Goal: Information Seeking & Learning: Compare options

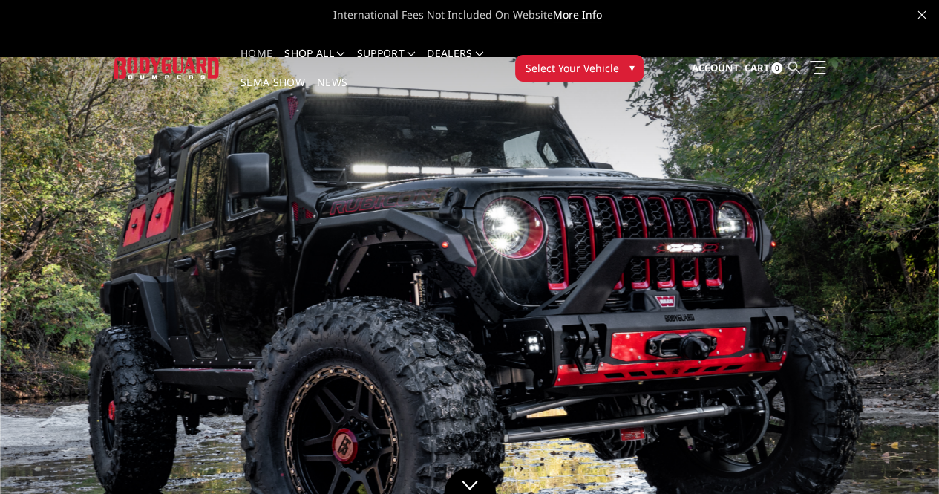
click at [799, 62] on icon at bounding box center [794, 68] width 12 height 12
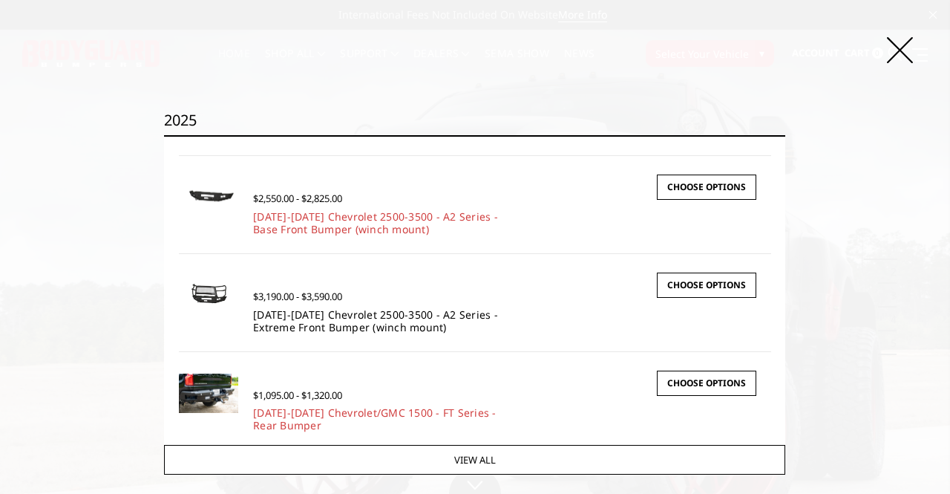
scroll to position [203, 0]
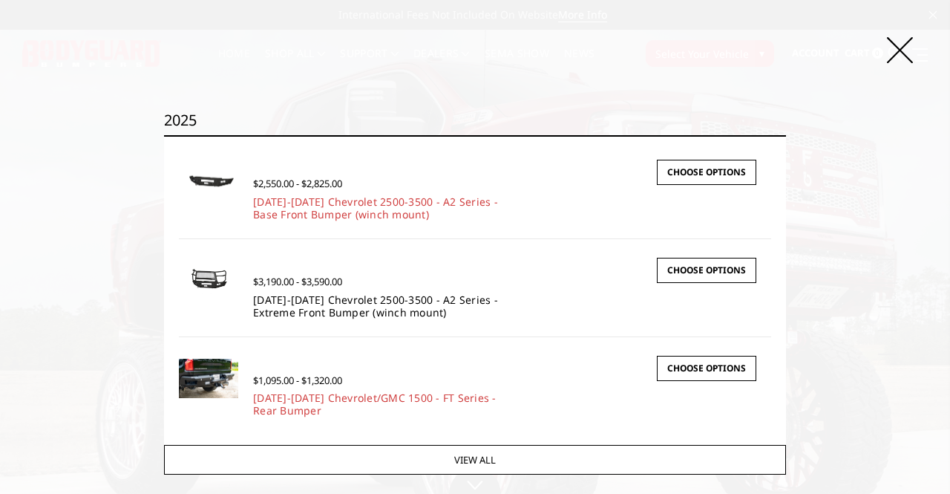
type input "2025"
click at [301, 300] on link "2024-2025 Chevrolet 2500-3500 - A2 Series - Extreme Front Bumper (winch mount)" at bounding box center [375, 305] width 245 height 27
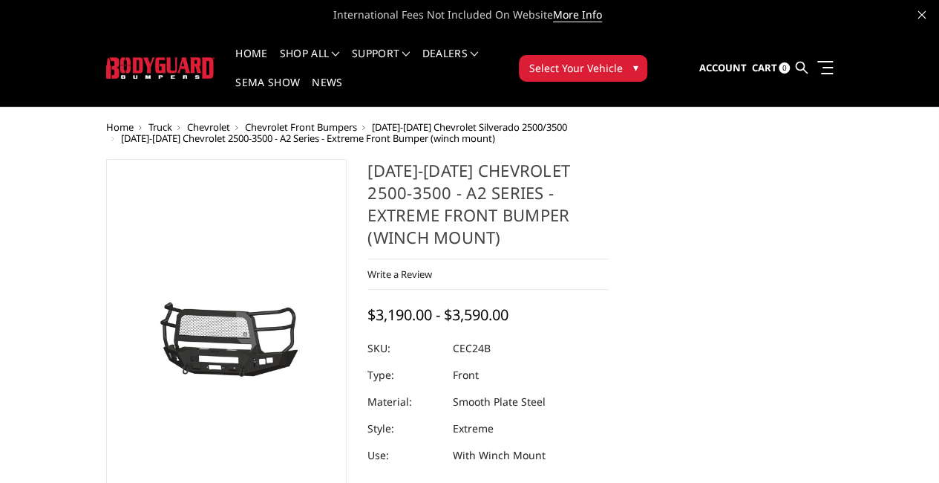
drag, startPoint x: 444, startPoint y: 284, endPoint x: 481, endPoint y: 287, distance: 37.2
click at [481, 335] on dl "SKU: CEC24B UPC: Type: Front Material: Smooth Plate Steel Style: Extreme Use: W…" at bounding box center [487, 402] width 241 height 134
drag, startPoint x: 487, startPoint y: 281, endPoint x: 445, endPoint y: 286, distance: 41.8
click at [445, 335] on div at bounding box center [487, 348] width 241 height 27
drag, startPoint x: 445, startPoint y: 286, endPoint x: 478, endPoint y: 291, distance: 33.1
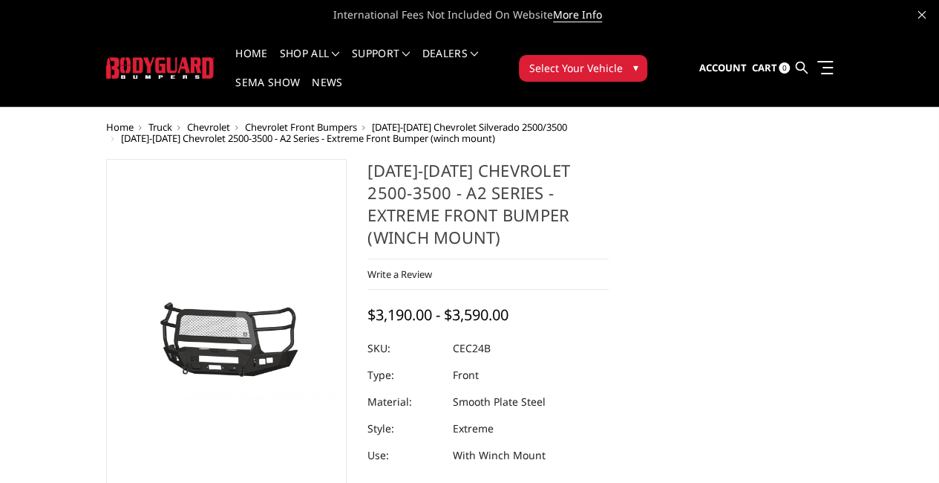
click at [478, 335] on dl "SKU: CEC24B UPC: Type: Front Material: Smooth Plate Steel Style: Extreme Use: W…" at bounding box center [487, 402] width 241 height 134
click at [481, 335] on dd "CEC24B" at bounding box center [472, 348] width 38 height 27
drag, startPoint x: 495, startPoint y: 289, endPoint x: 475, endPoint y: 288, distance: 20.1
click at [475, 335] on dl "SKU: CEC24B UPC: Type: Front Material: Smooth Plate Steel Style: Extreme Use: W…" at bounding box center [487, 402] width 241 height 134
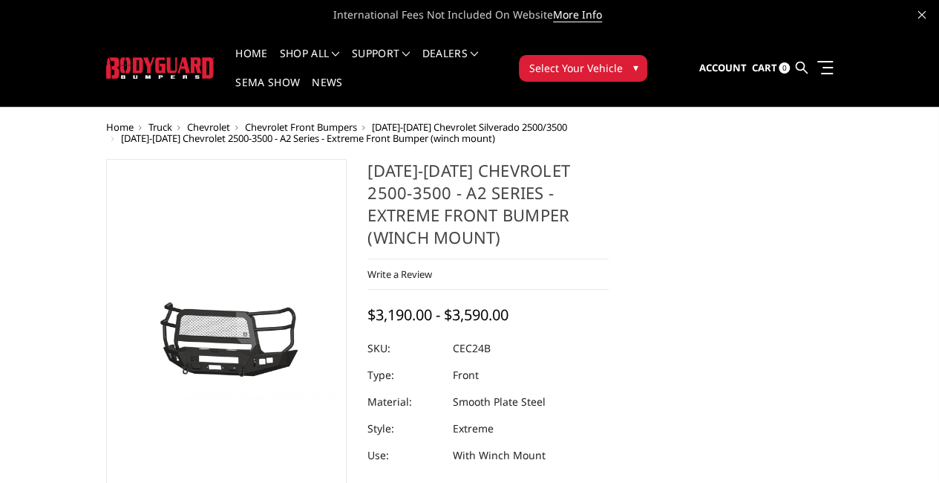
drag, startPoint x: 362, startPoint y: 127, endPoint x: 401, endPoint y: 127, distance: 39.3
click at [401, 159] on h1 "[DATE]-[DATE] Chevrolet 2500-3500 - A2 Series - Extreme Front Bumper (winch mou…" at bounding box center [487, 209] width 241 height 100
drag, startPoint x: 454, startPoint y: 131, endPoint x: 536, endPoint y: 136, distance: 81.8
click at [536, 159] on h1 "[DATE]-[DATE] Chevrolet 2500-3500 - A2 Series - Extreme Front Bumper (winch mou…" at bounding box center [487, 209] width 241 height 100
drag, startPoint x: 448, startPoint y: 128, endPoint x: 564, endPoint y: 134, distance: 116.7
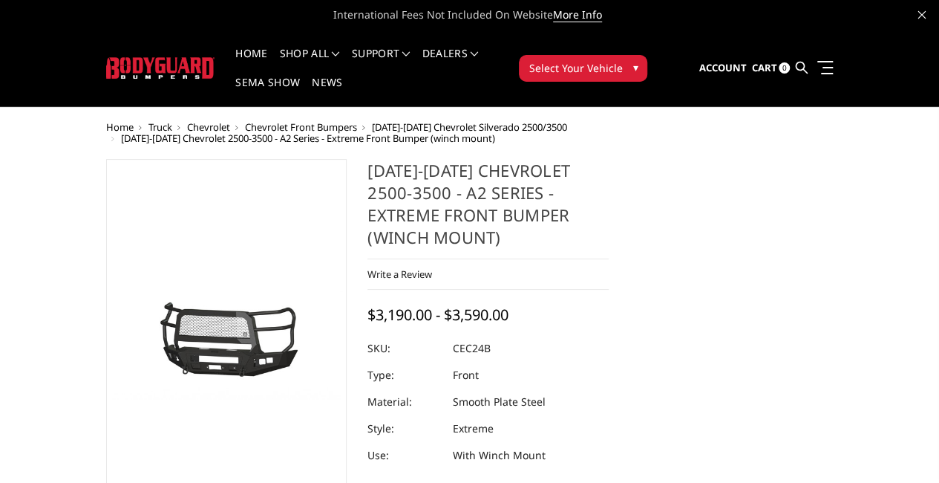
click at [564, 159] on h1 "[DATE]-[DATE] Chevrolet 2500-3500 - A2 Series - Extreme Front Bumper (winch mou…" at bounding box center [487, 209] width 241 height 100
drag, startPoint x: 363, startPoint y: 252, endPoint x: 514, endPoint y: 252, distance: 150.7
click at [512, 304] on div "$3,190.00 - $3,590.00" at bounding box center [439, 313] width 145 height 19
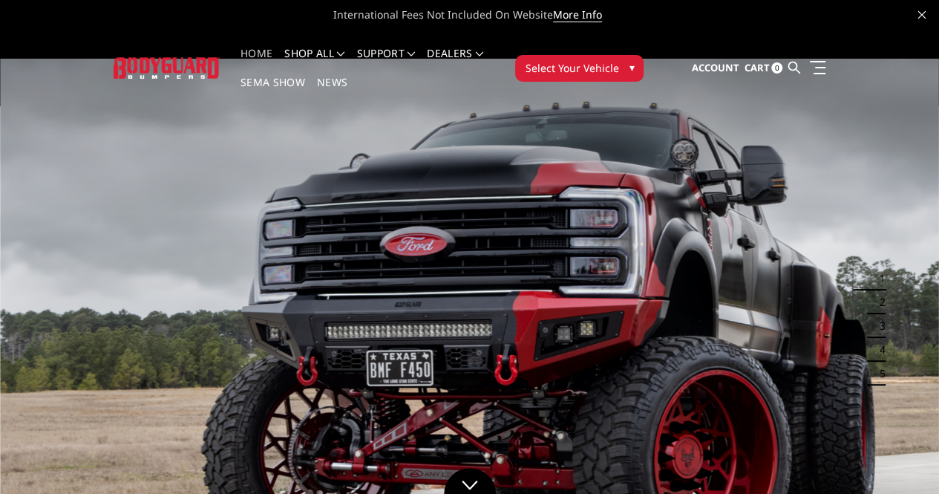
click at [799, 62] on icon at bounding box center [794, 68] width 12 height 12
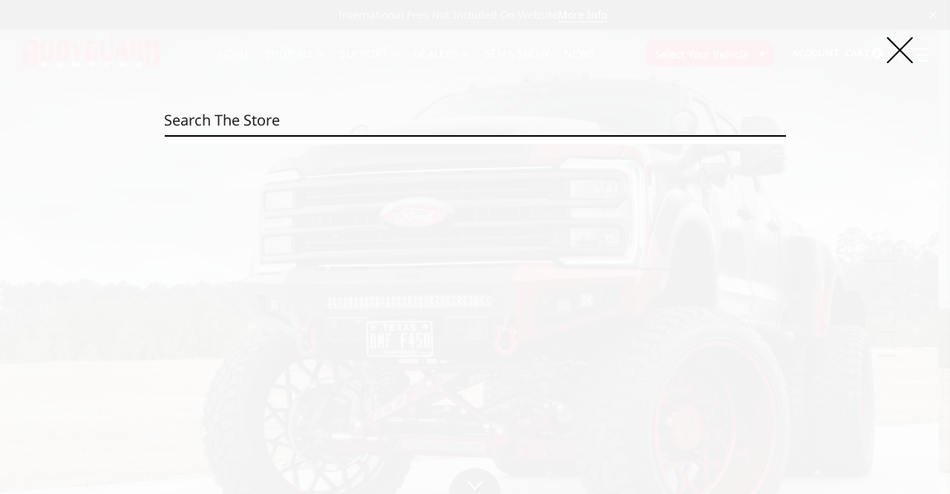
click at [358, 114] on input "Search" at bounding box center [474, 120] width 621 height 30
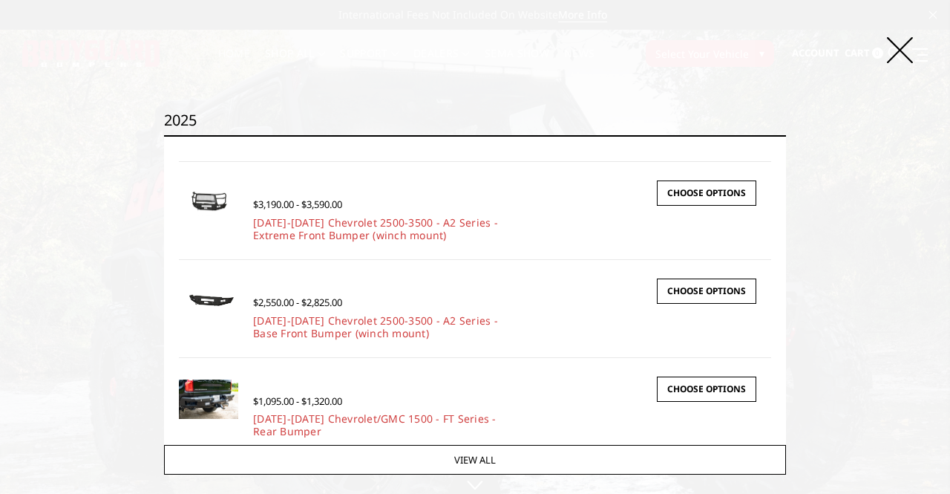
scroll to position [203, 0]
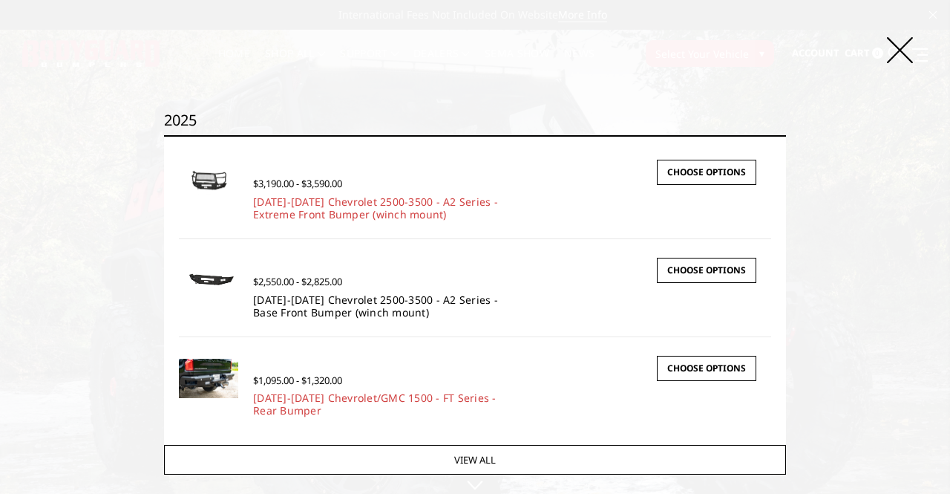
type input "2025"
click at [309, 310] on link "[DATE]-[DATE] Chevrolet 2500-3500 - A2 Series - Base Front Bumper (winch mount)" at bounding box center [375, 305] width 245 height 27
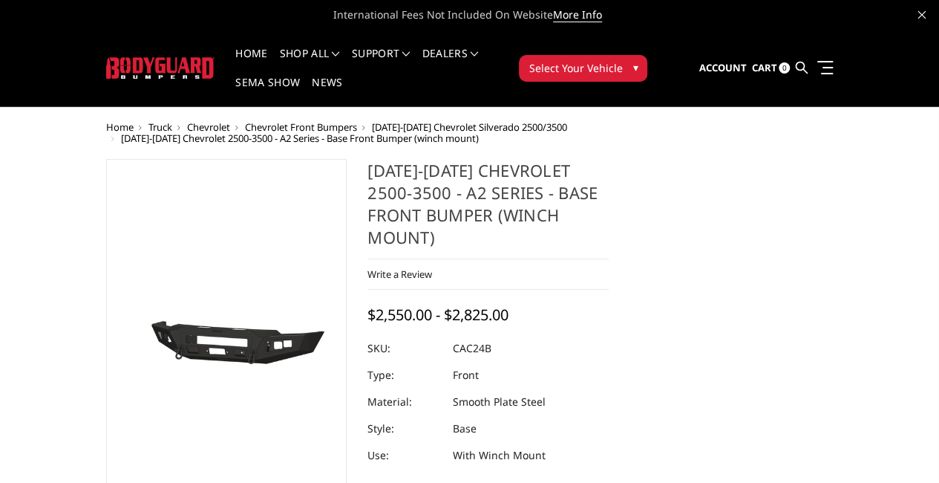
drag, startPoint x: 445, startPoint y: 284, endPoint x: 478, endPoint y: 282, distance: 33.4
click at [478, 335] on dl "SKU: CAC24B UPC: Type: Front Material: Smooth Plate Steel Style: Base Use: With…" at bounding box center [487, 402] width 241 height 134
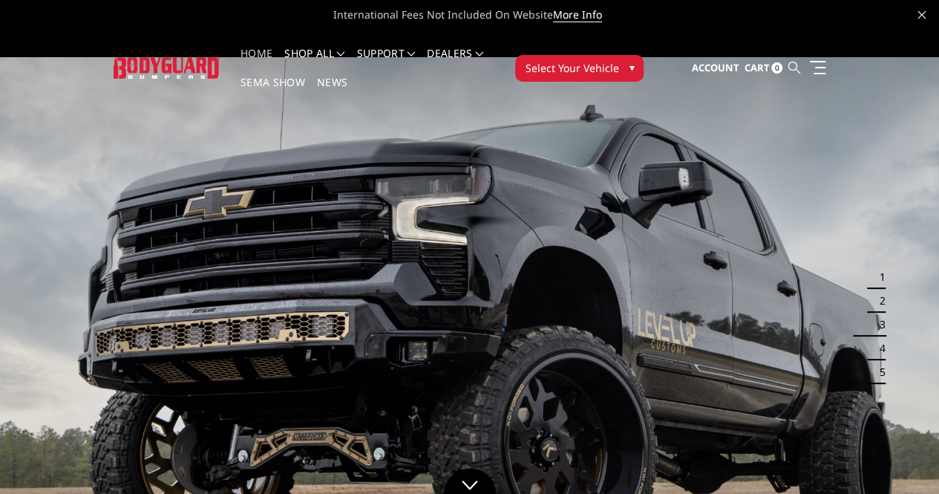
click at [799, 62] on icon at bounding box center [794, 68] width 12 height 12
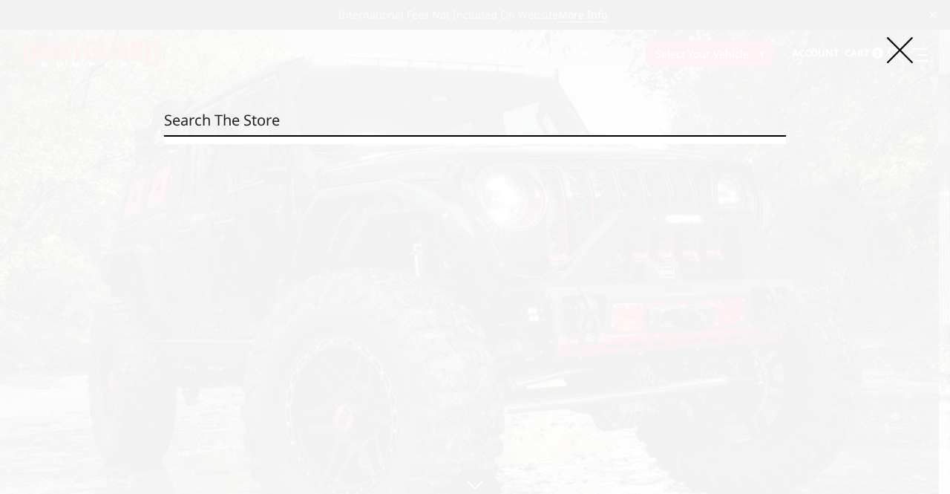
click at [190, 118] on input "Search" at bounding box center [474, 120] width 621 height 30
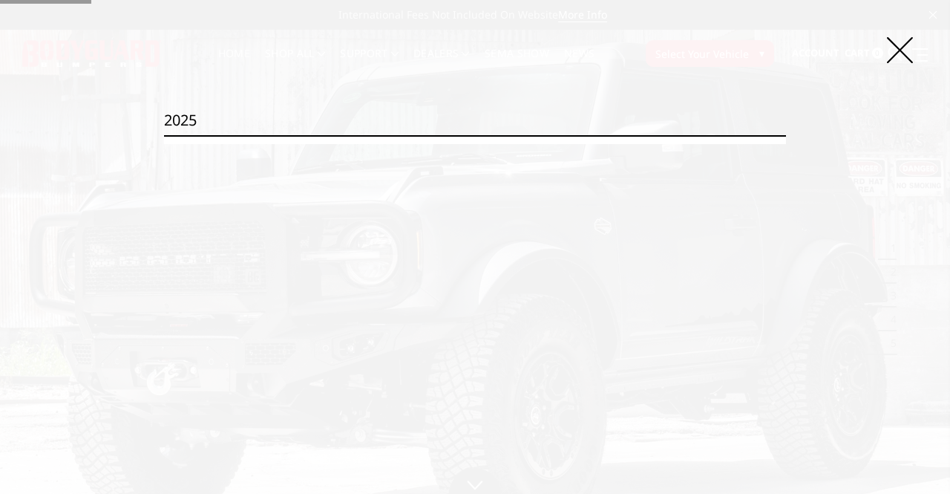
type input "2025"
click at [786, 135] on input "Search" at bounding box center [786, 135] width 1 height 1
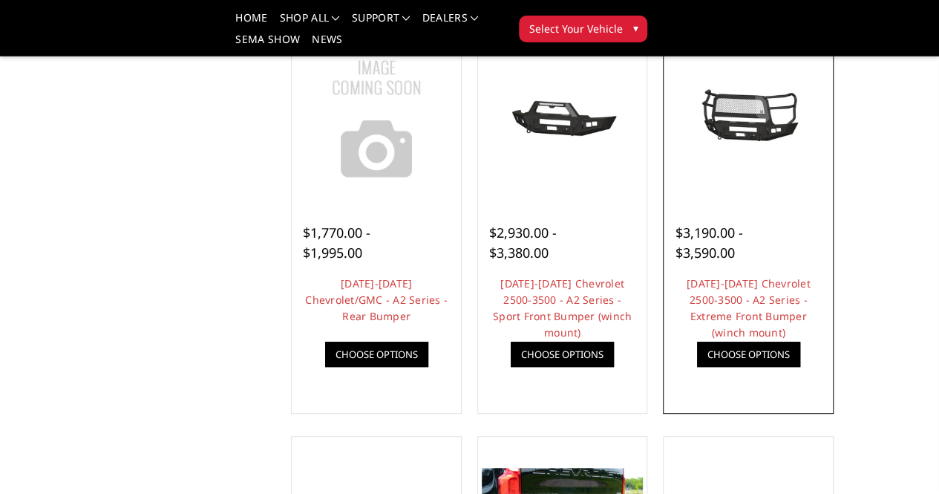
scroll to position [223, 0]
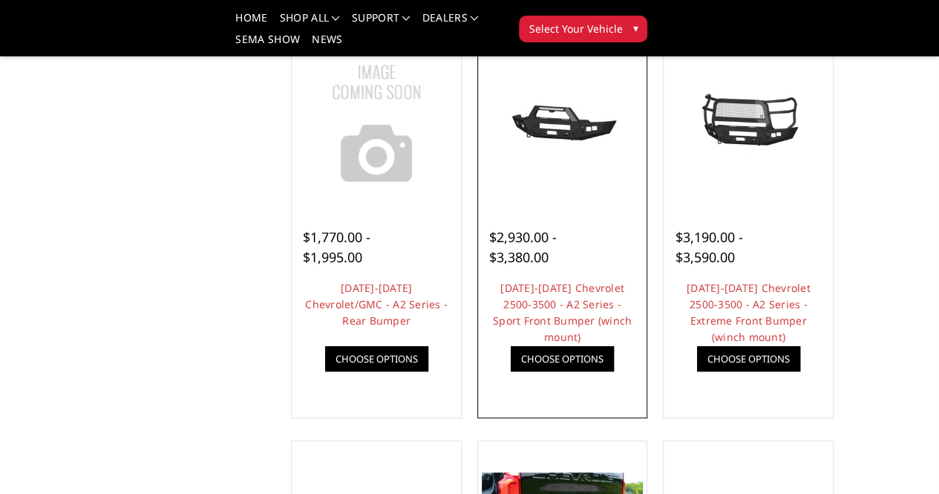
click at [0, 0] on link "Quick view" at bounding box center [0, 0] width 0 height 0
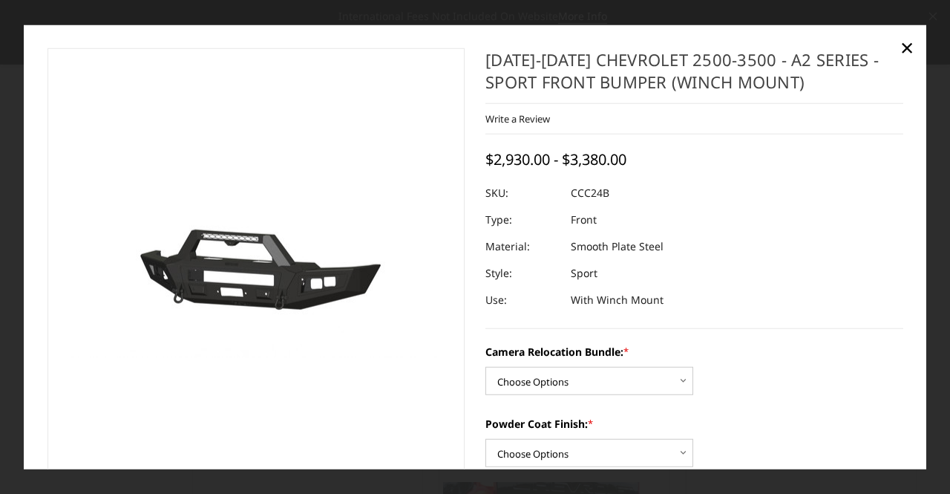
drag, startPoint x: 567, startPoint y: 193, endPoint x: 594, endPoint y: 197, distance: 27.0
click at [594, 197] on dd "CCC24B" at bounding box center [590, 193] width 39 height 27
click at [909, 48] on span "×" at bounding box center [906, 47] width 13 height 32
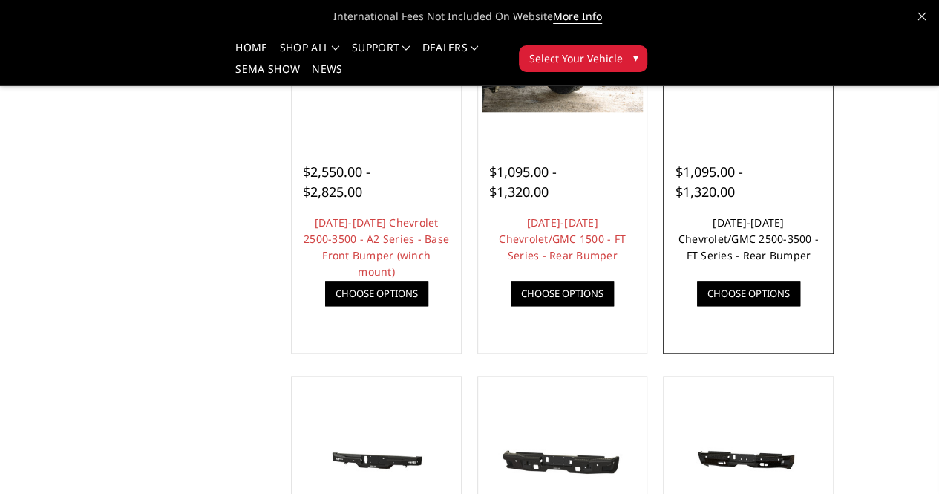
scroll to position [668, 0]
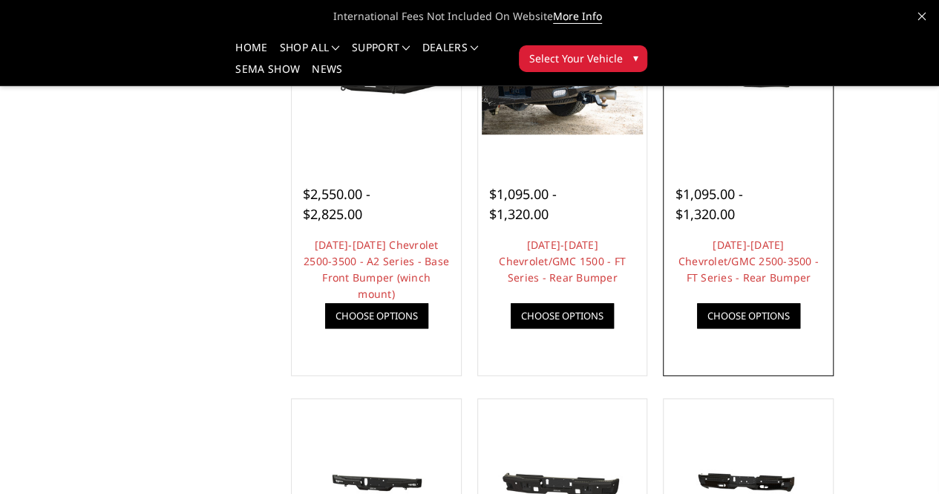
click at [800, 328] on link "Choose Options" at bounding box center [748, 315] width 103 height 25
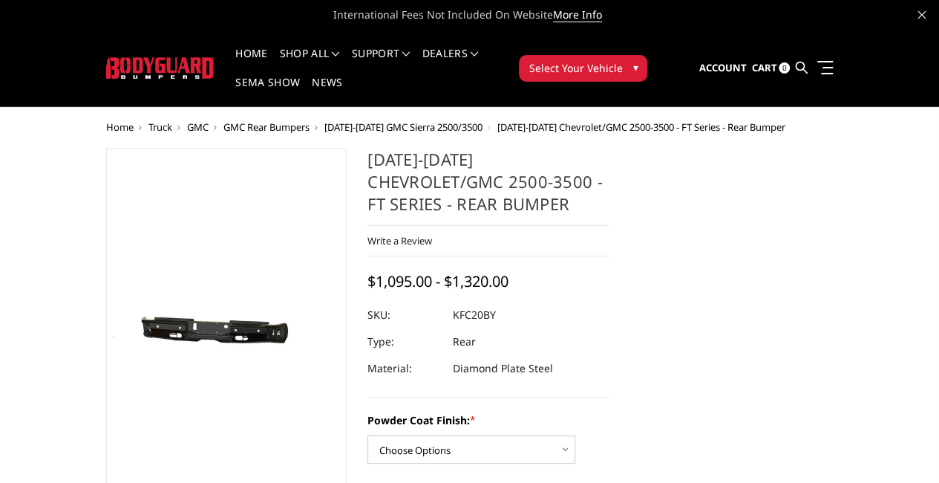
click at [324, 120] on span "[DATE]-[DATE] GMC Sierra 2500/3500" at bounding box center [403, 126] width 158 height 13
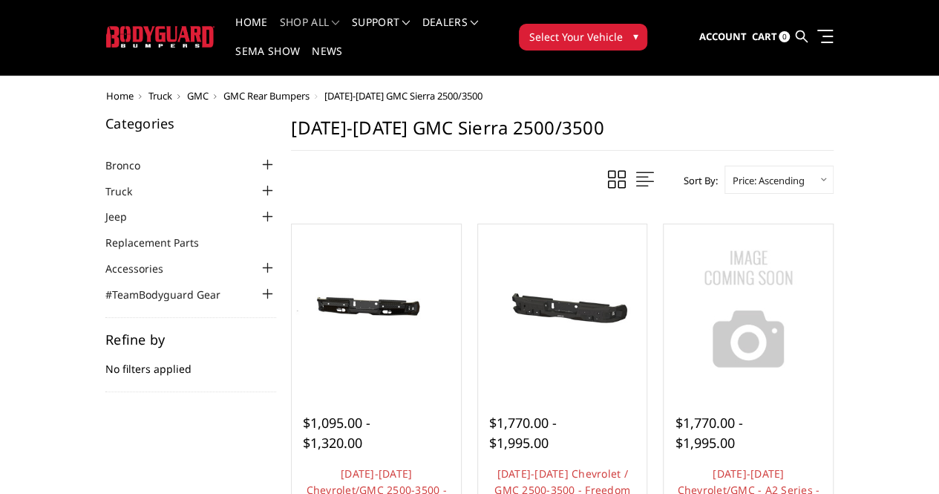
scroll to position [74, 0]
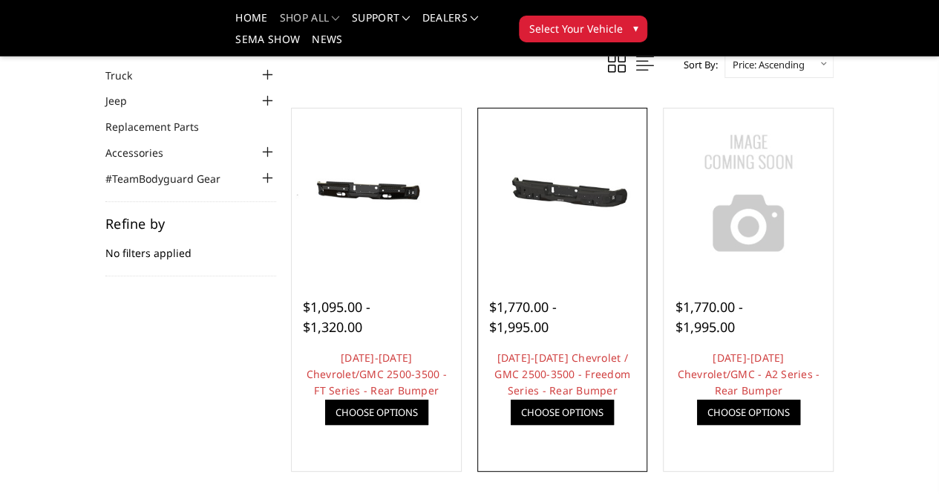
click at [0, 0] on img at bounding box center [0, 0] width 0 height 0
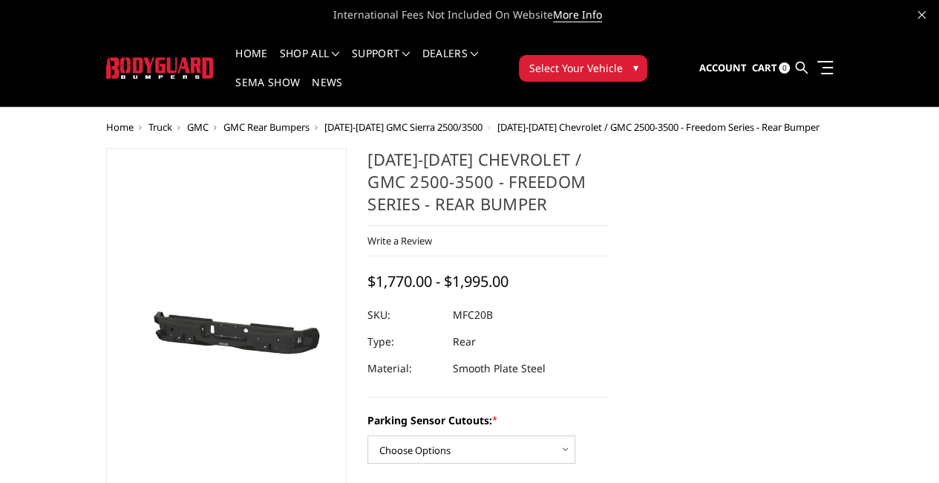
click at [447, 301] on div at bounding box center [487, 314] width 241 height 27
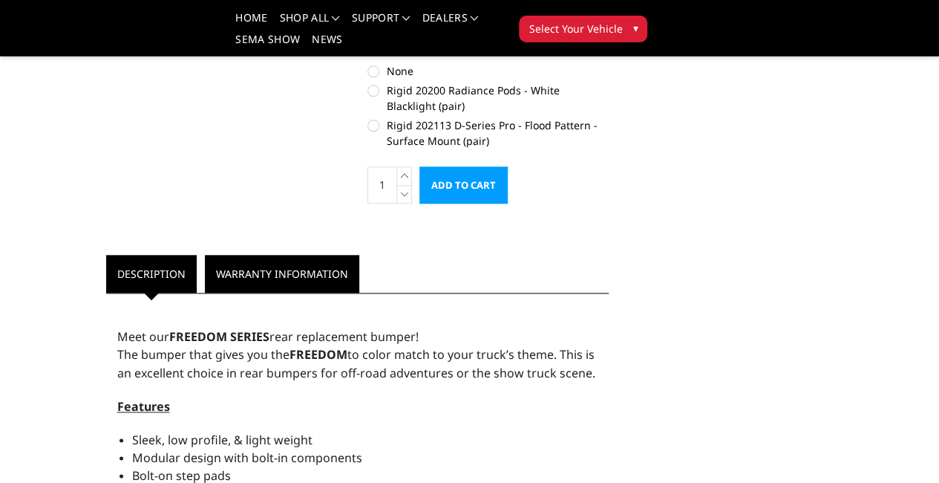
scroll to position [707, 0]
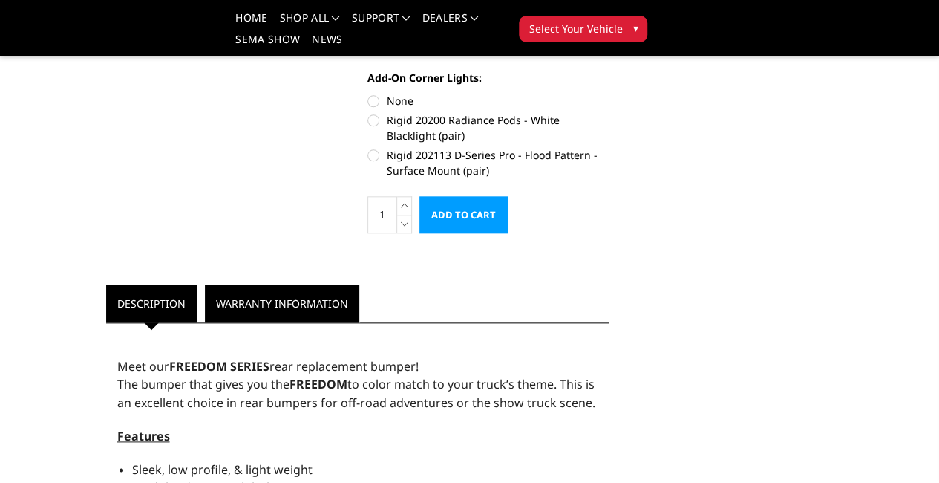
click at [205, 284] on link "Warranty Information" at bounding box center [282, 303] width 154 height 38
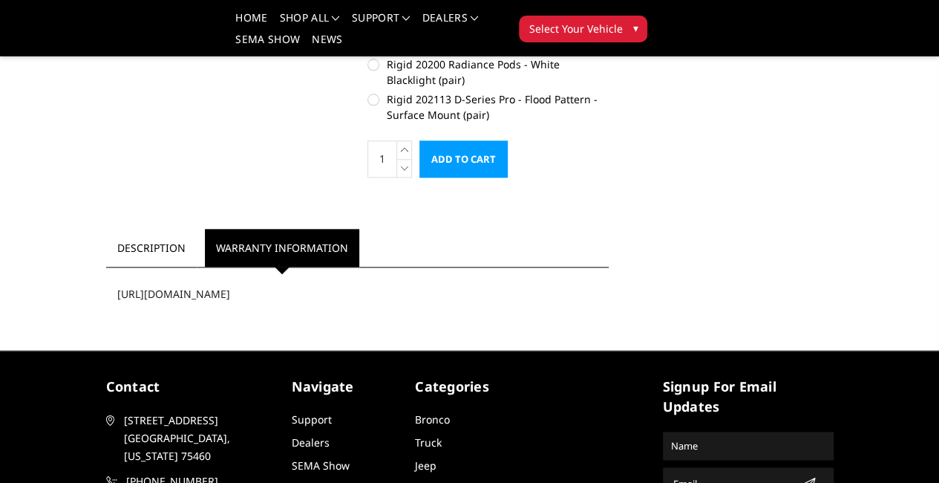
scroll to position [797, 0]
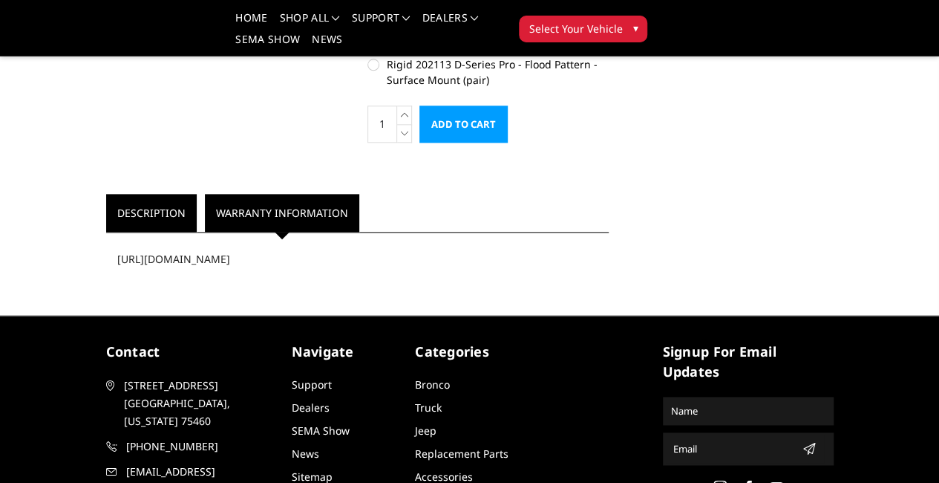
click at [106, 194] on link "Description" at bounding box center [151, 213] width 91 height 38
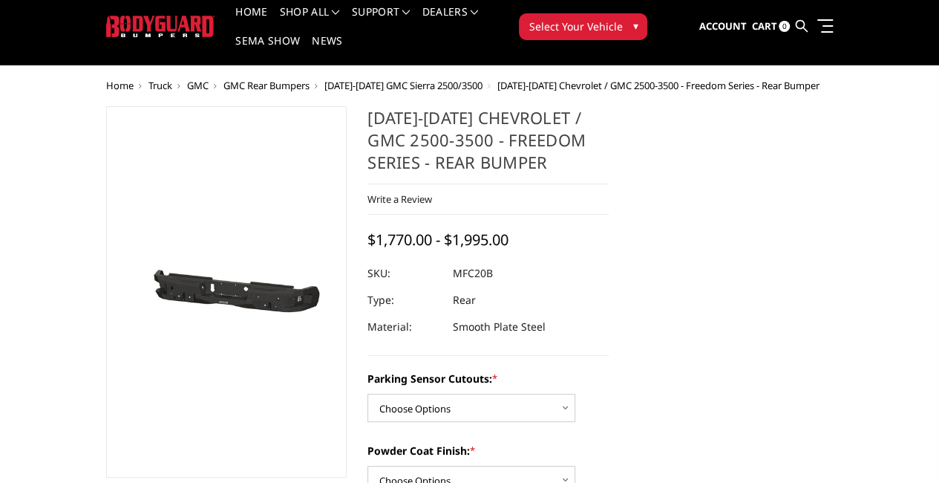
scroll to position [0, 0]
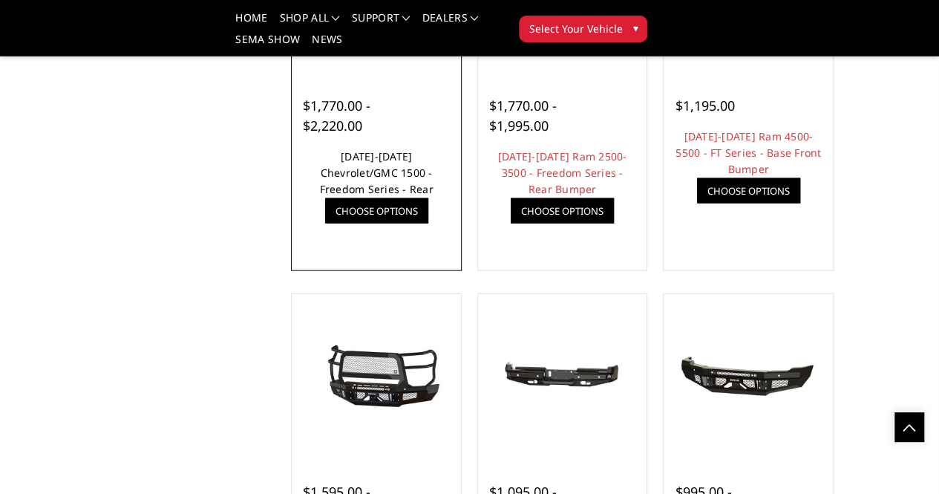
scroll to position [1528, 0]
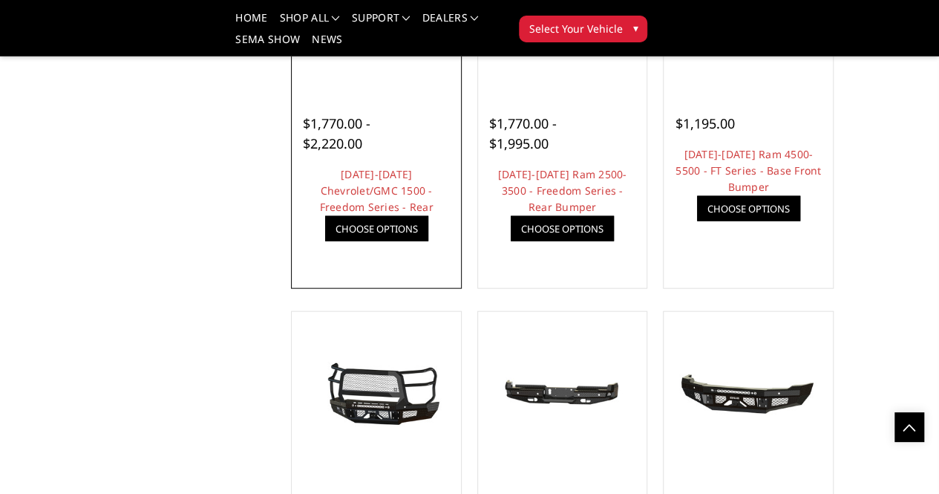
click at [0, 0] on img at bounding box center [0, 0] width 0 height 0
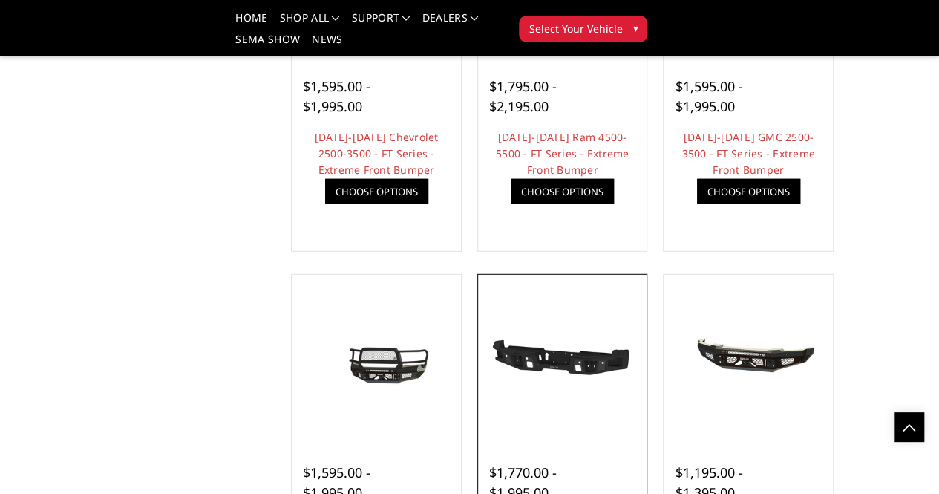
scroll to position [1884, 0]
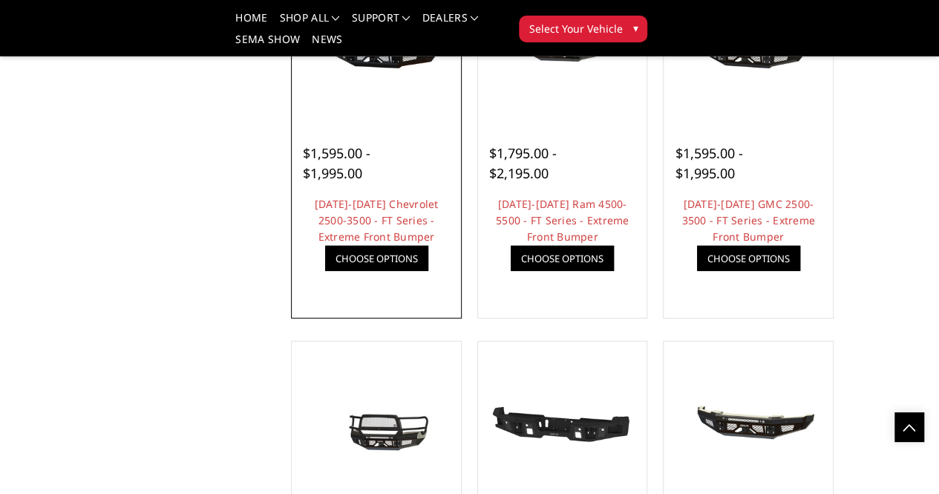
click at [315, 121] on div at bounding box center [376, 40] width 162 height 162
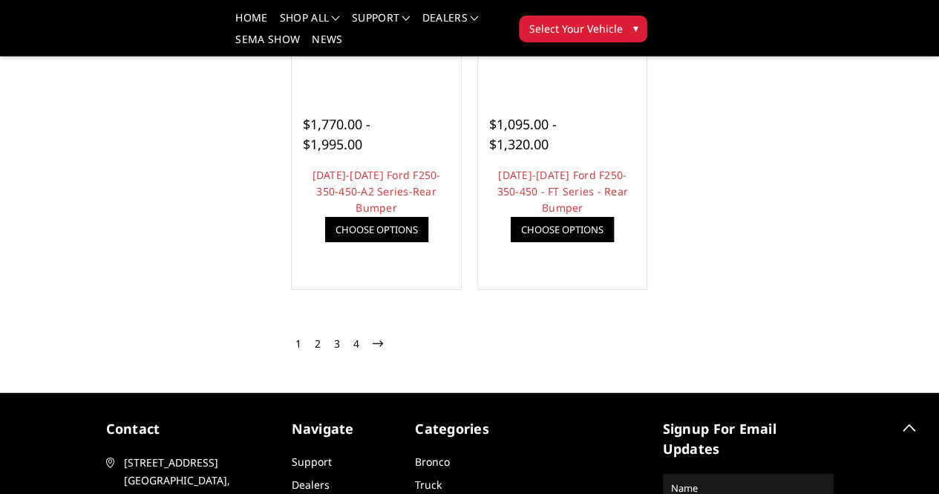
scroll to position [2611, 0]
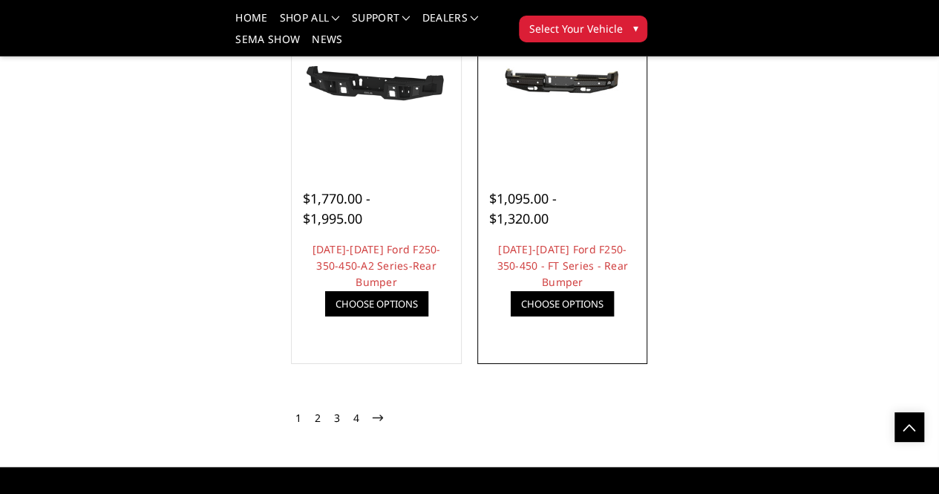
click at [548, 189] on div at bounding box center [562, 181] width 147 height 16
click at [546, 166] on div at bounding box center [563, 85] width 162 height 162
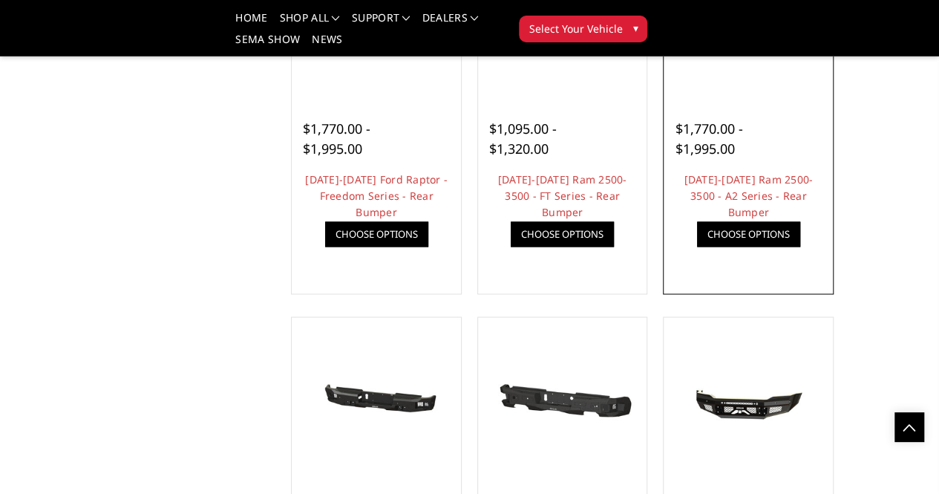
scroll to position [1113, 0]
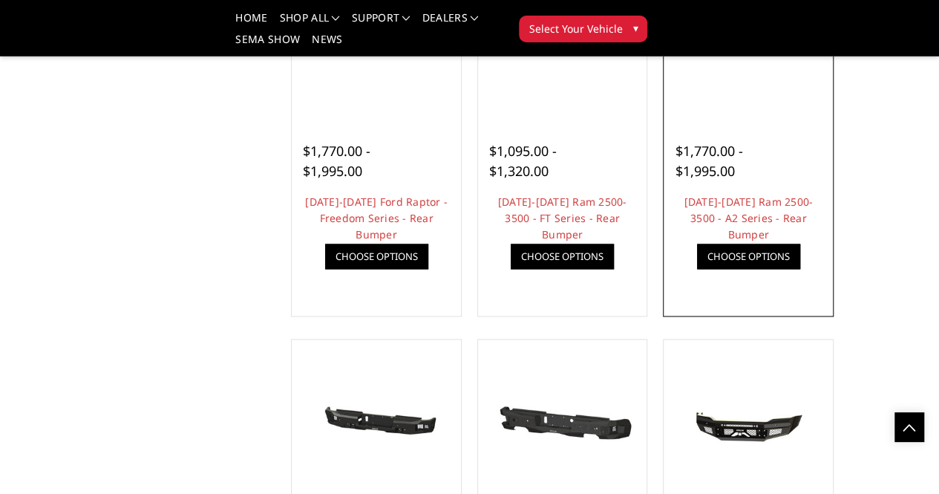
click at [0, 0] on img at bounding box center [0, 0] width 0 height 0
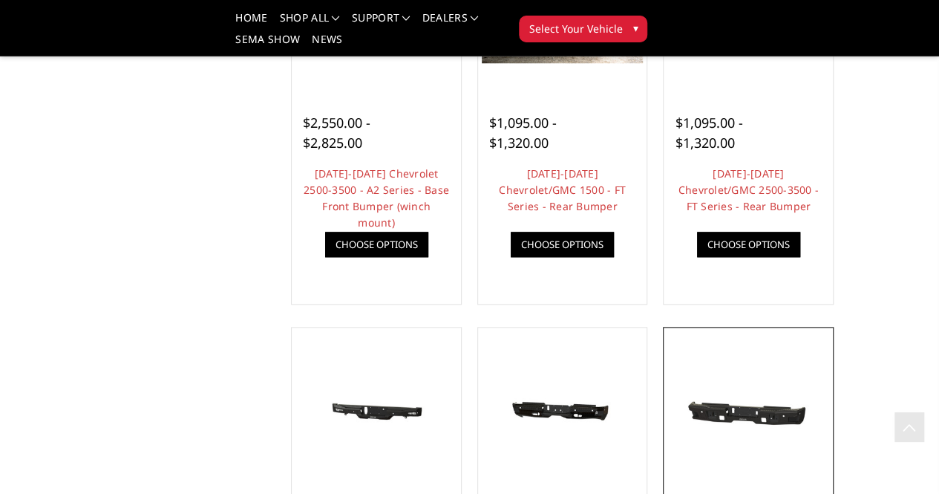
scroll to position [668, 0]
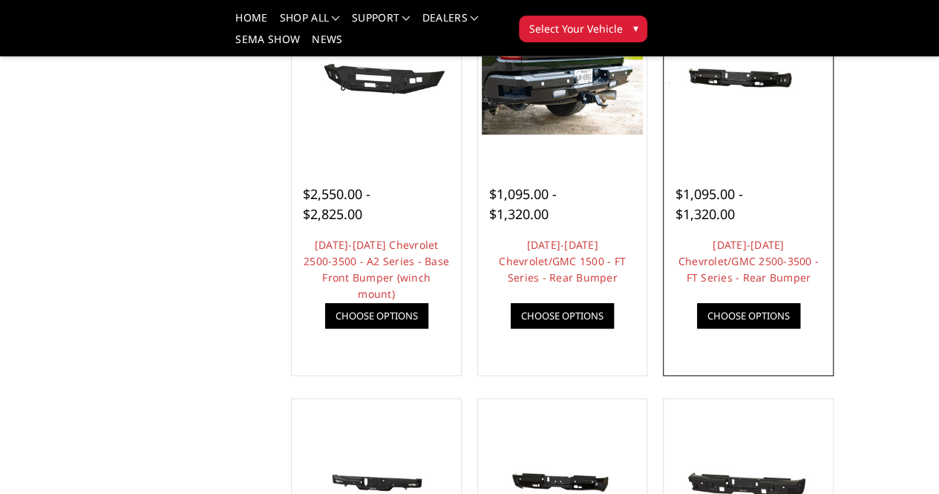
click at [0, 0] on img at bounding box center [0, 0] width 0 height 0
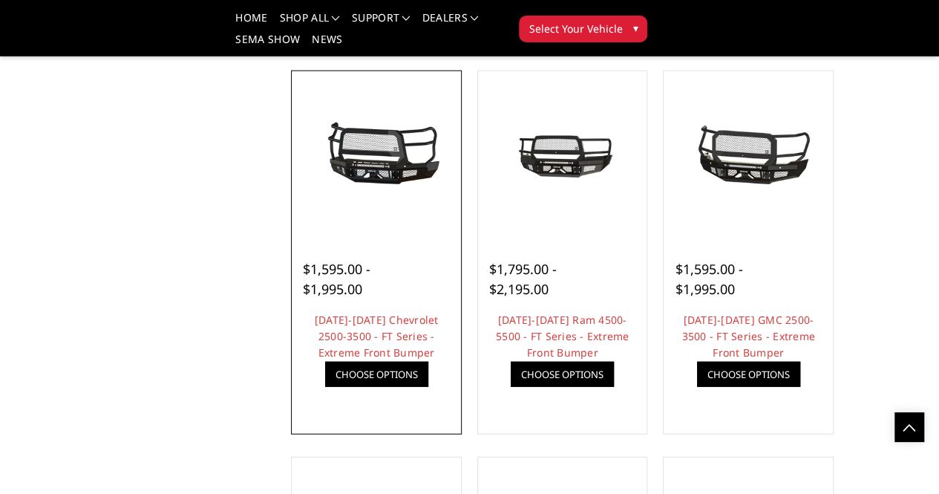
scroll to position [1782, 0]
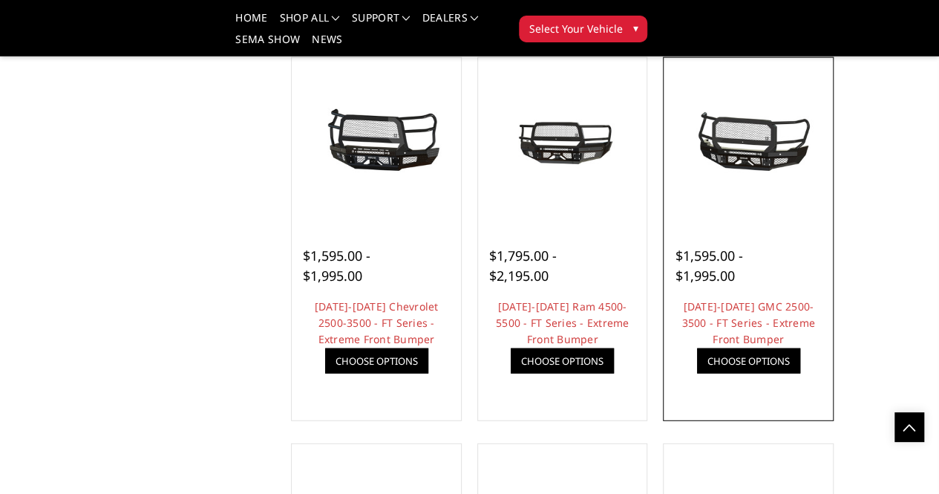
click at [817, 223] on div at bounding box center [748, 143] width 162 height 162
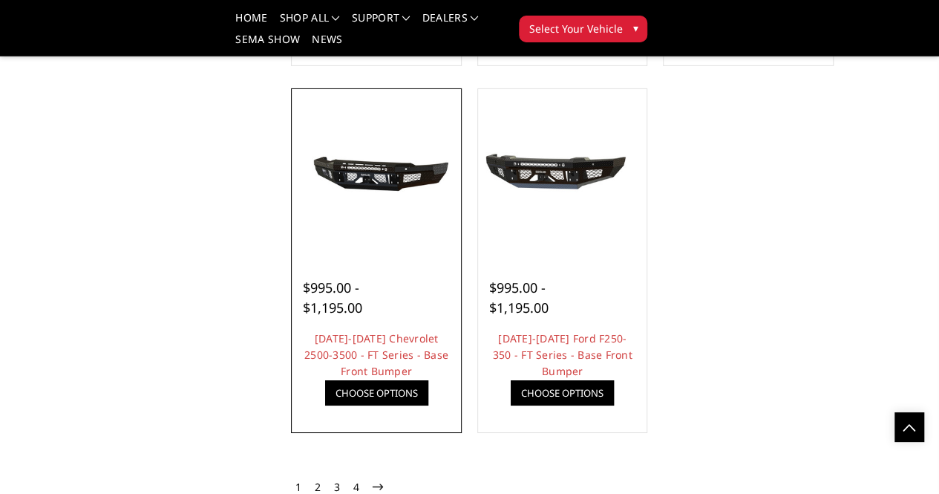
scroll to position [2524, 0]
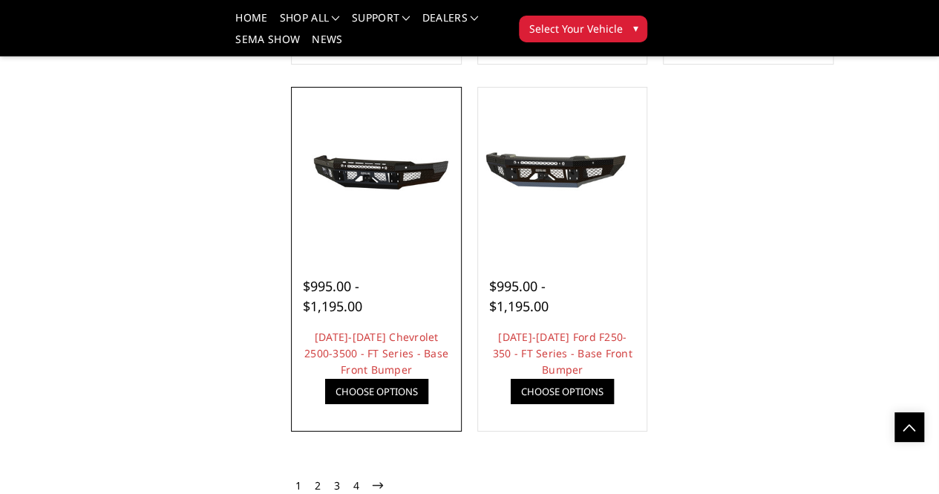
click at [327, 316] on div "$995.00 - $1,195.00" at bounding box center [347, 296] width 88 height 40
click at [0, 0] on img at bounding box center [0, 0] width 0 height 0
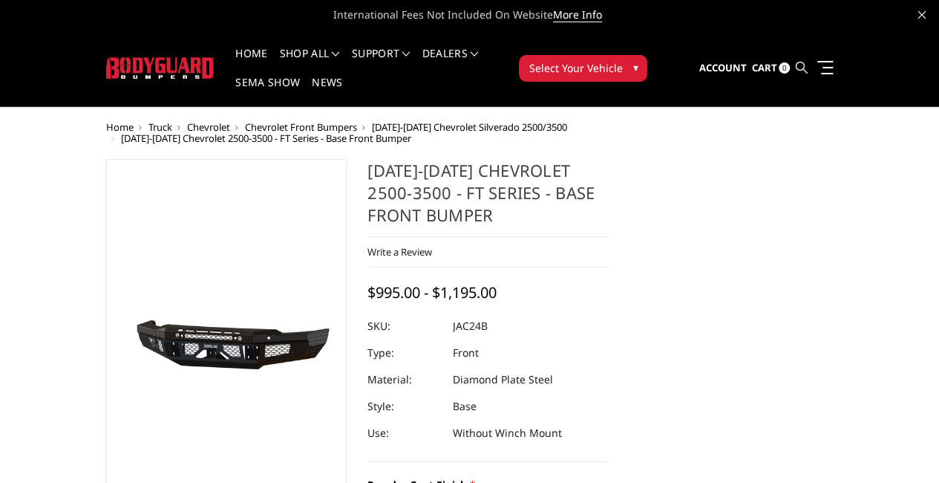
click at [807, 62] on icon at bounding box center [801, 68] width 12 height 12
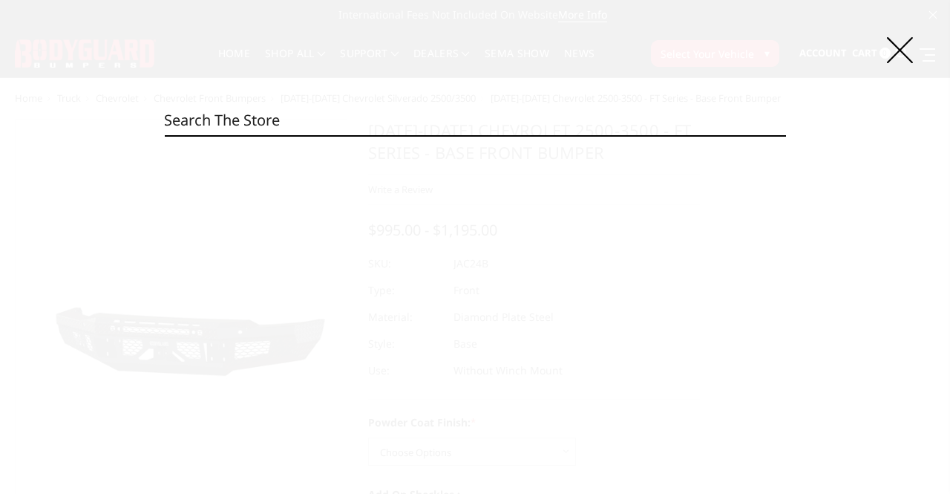
click at [273, 120] on input "Search" at bounding box center [474, 120] width 621 height 30
drag, startPoint x: 159, startPoint y: 112, endPoint x: 168, endPoint y: 112, distance: 8.9
click at [159, 112] on div "Search Search" at bounding box center [475, 247] width 950 height 494
click at [226, 117] on input "Search" at bounding box center [474, 120] width 621 height 30
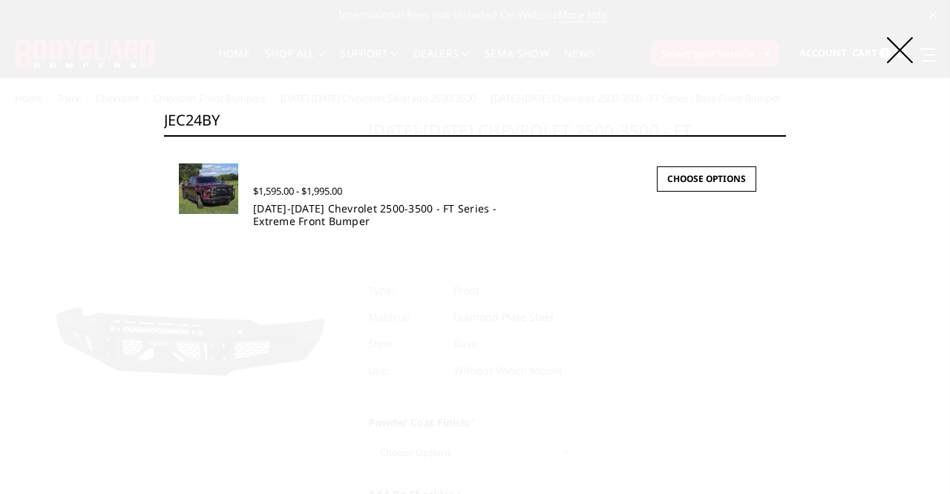
type input "JEC24BY"
click at [303, 208] on link "[DATE]-[DATE] Chevrolet 2500-3500 - FT Series - Extreme Front Bumper" at bounding box center [374, 214] width 243 height 27
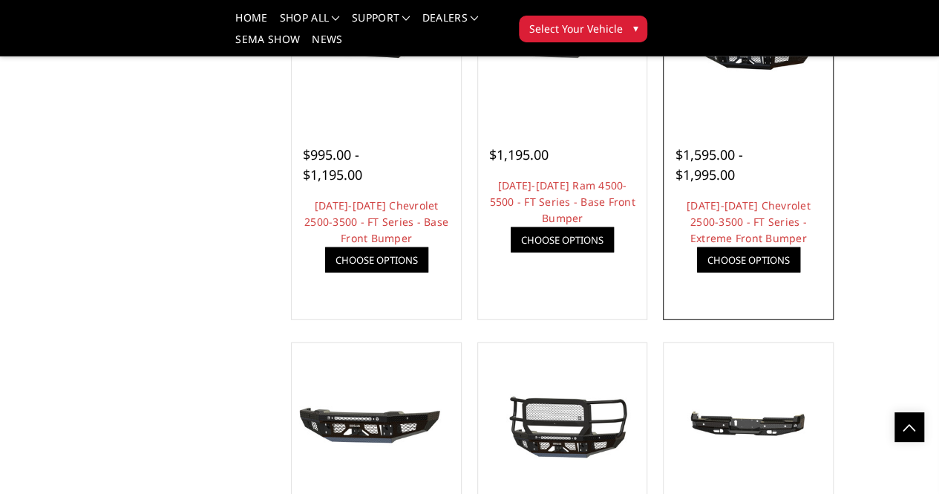
scroll to position [1792, 0]
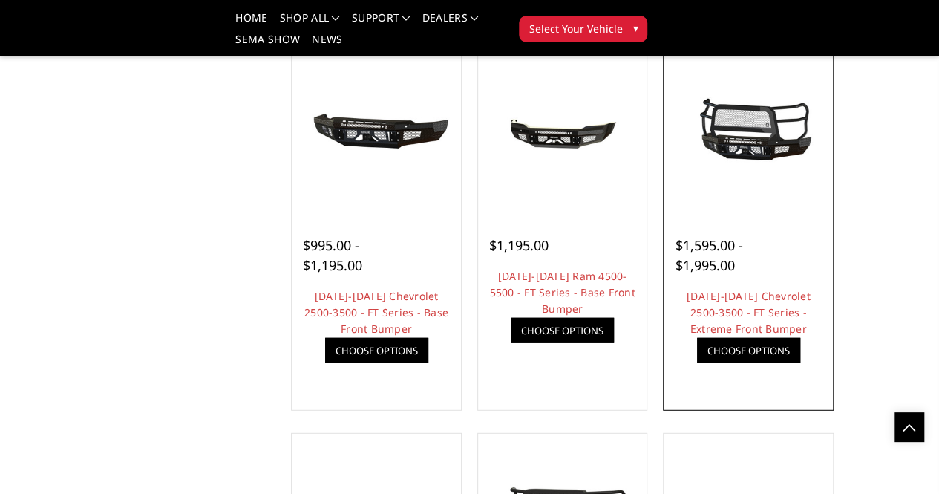
click at [0, 0] on img at bounding box center [0, 0] width 0 height 0
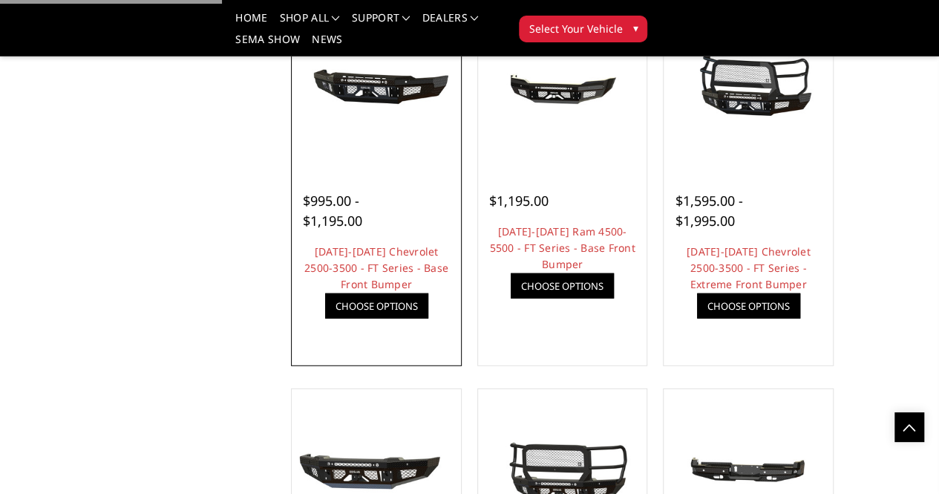
click at [303, 191] on div at bounding box center [376, 183] width 147 height 16
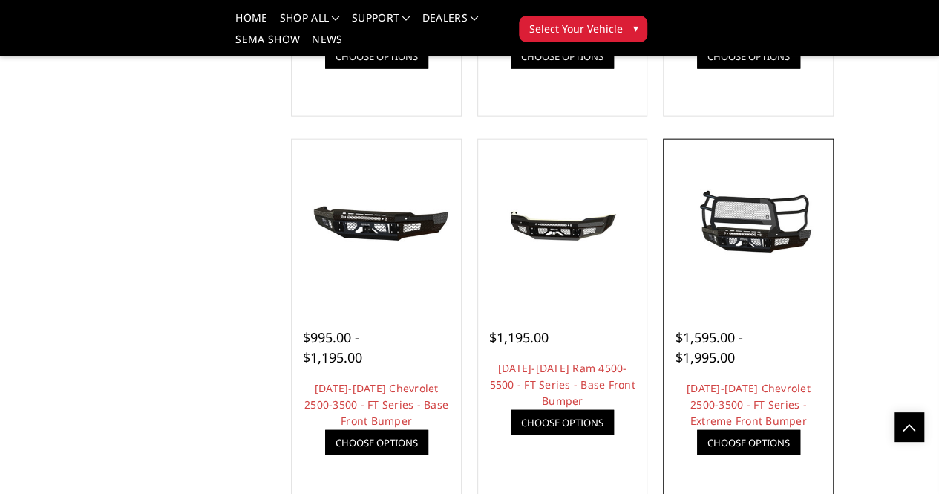
scroll to position [1687, 0]
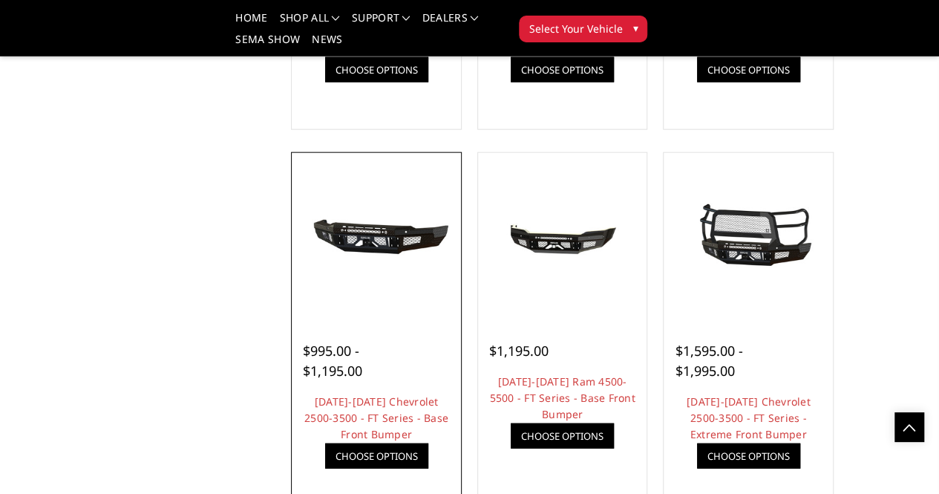
click at [0, 0] on img at bounding box center [0, 0] width 0 height 0
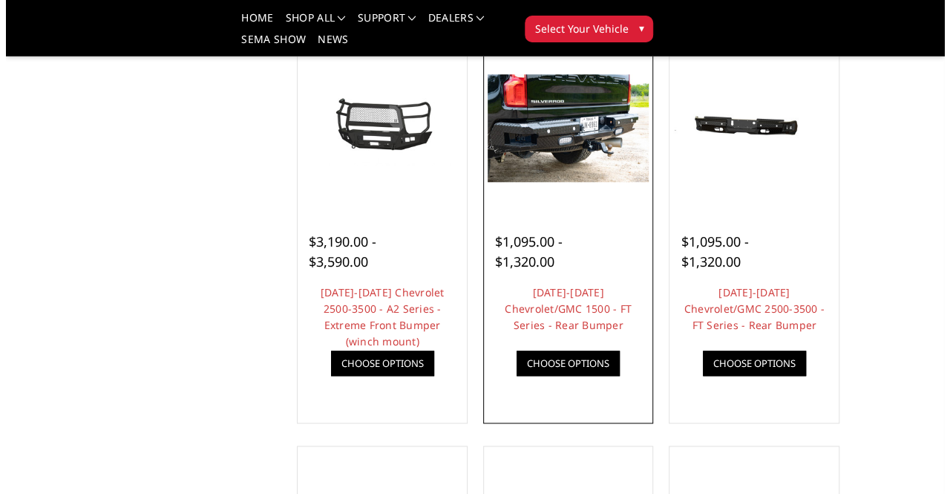
scroll to position [668, 0]
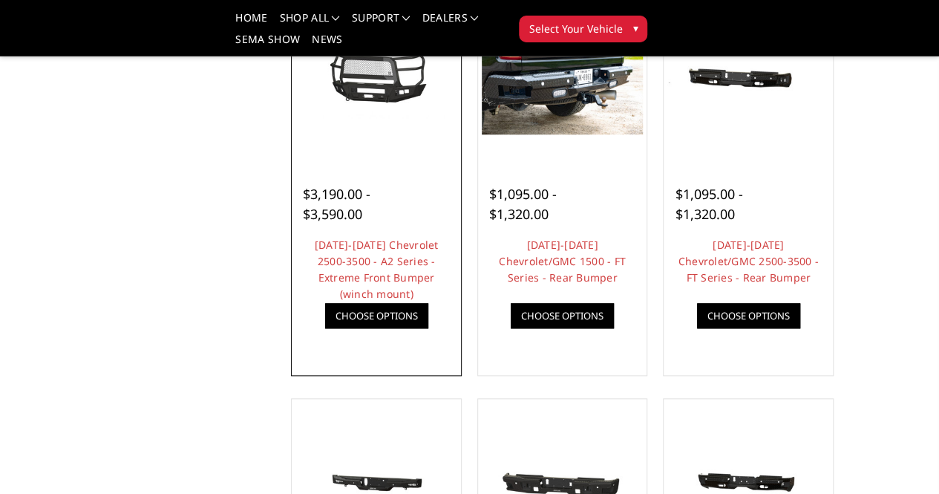
click at [303, 233] on div "$3,190.00 - $3,590.00 2024-2025 Chevrolet 2500-3500 - A2 Series - Extreme Front…" at bounding box center [376, 248] width 162 height 174
click at [307, 228] on div "$3,190.00 - $3,590.00 2024-2025 Chevrolet 2500-3500 - A2 Series - Extreme Front…" at bounding box center [376, 248] width 162 height 174
click at [0, 0] on link "Quick view" at bounding box center [0, 0] width 0 height 0
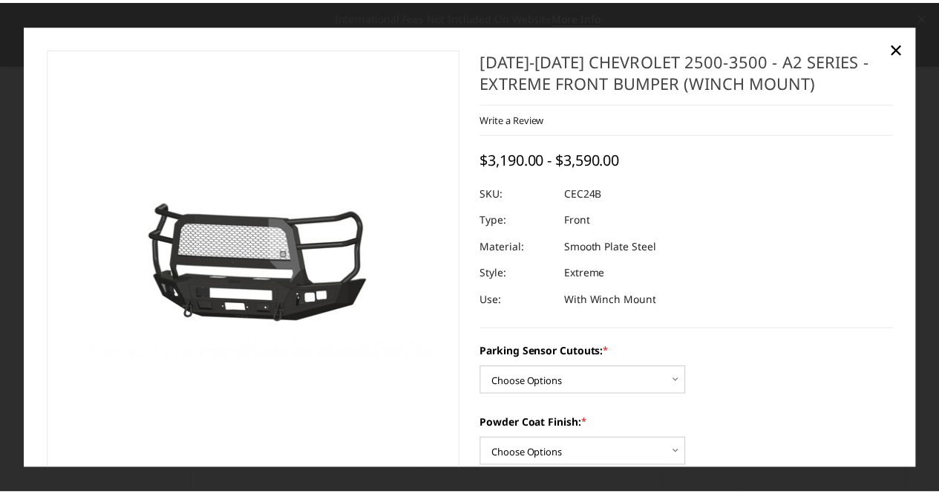
scroll to position [1687, 0]
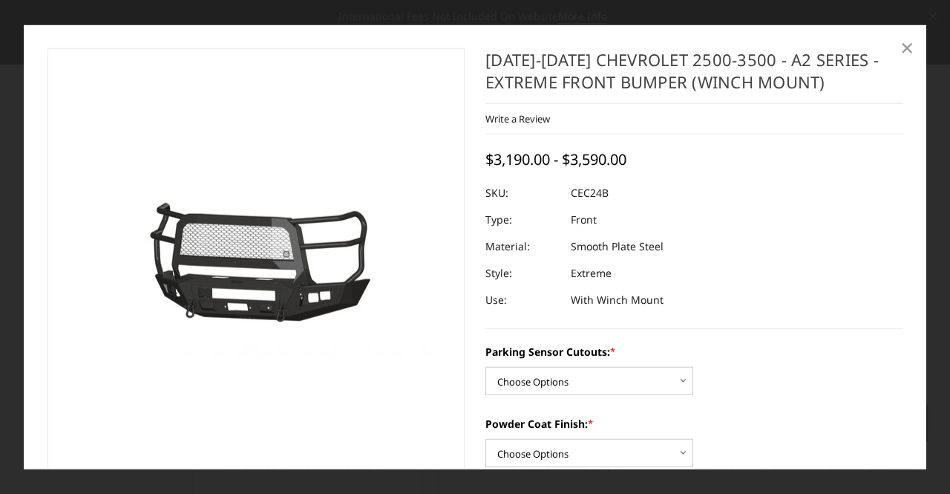
click at [909, 49] on span "×" at bounding box center [906, 47] width 13 height 32
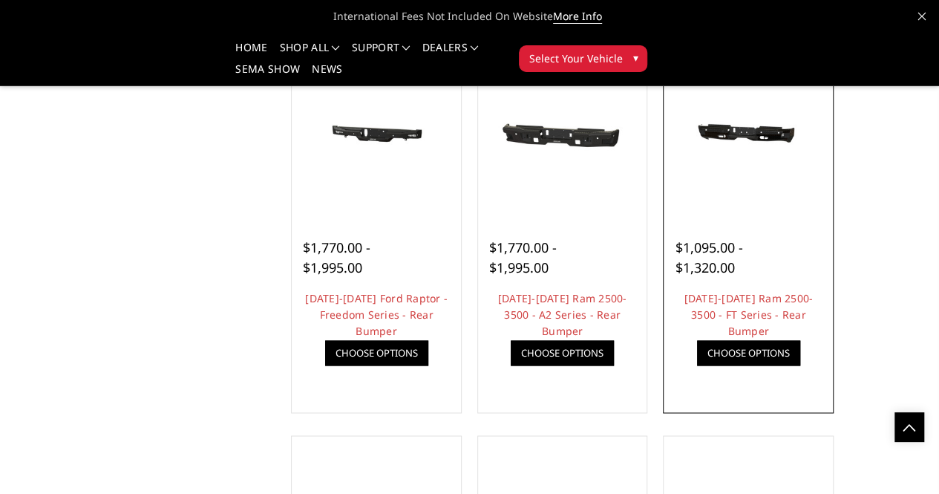
scroll to position [1039, 0]
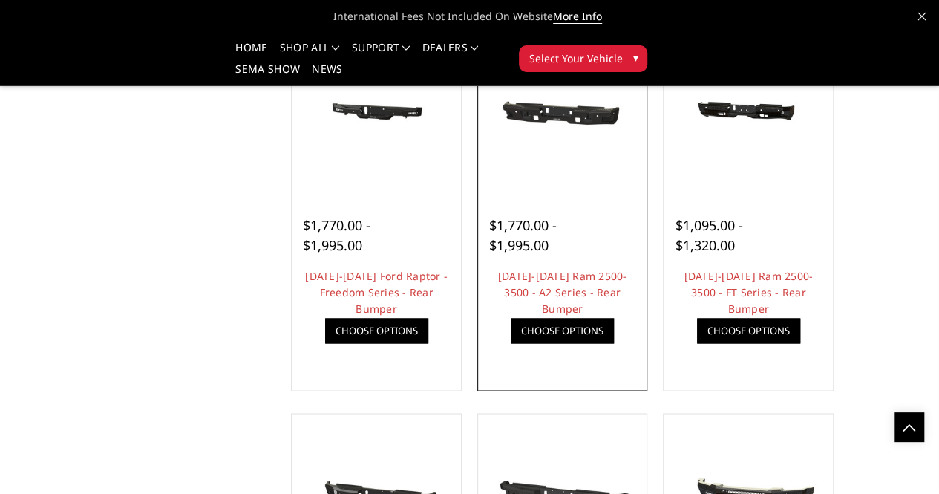
click at [0, 0] on img at bounding box center [0, 0] width 0 height 0
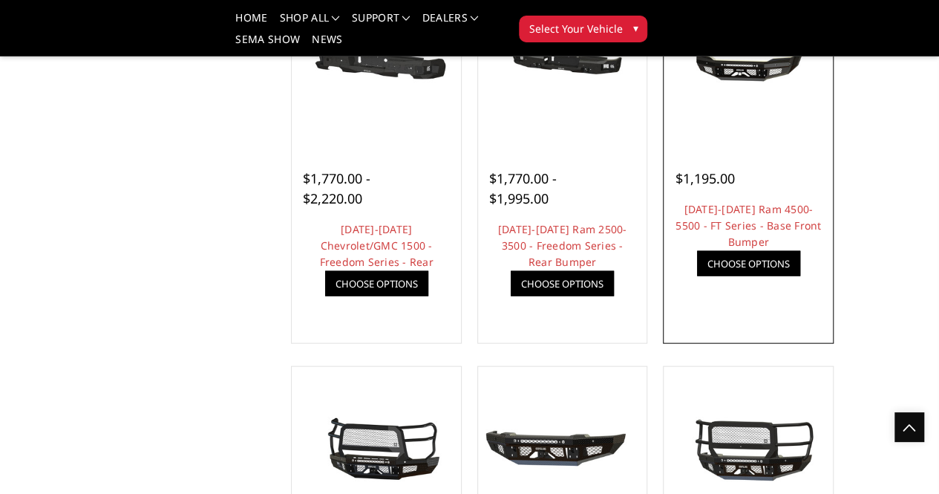
scroll to position [1559, 0]
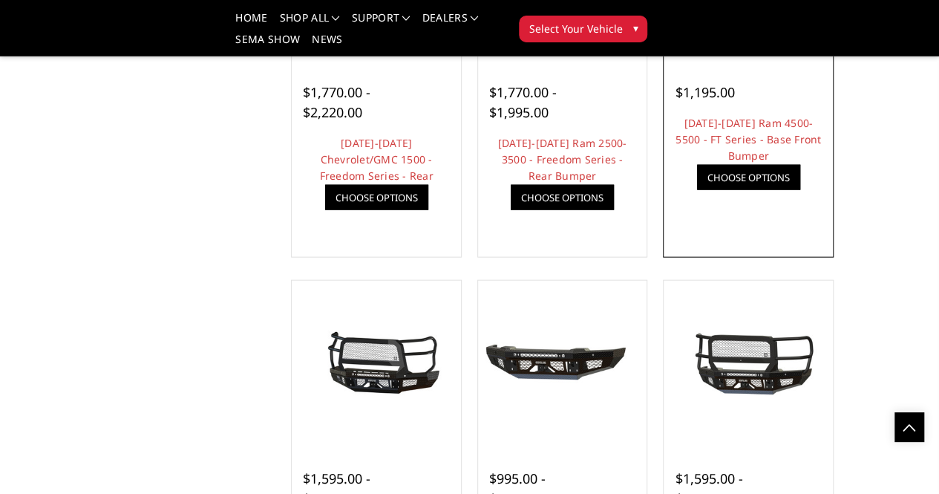
click at [779, 82] on div at bounding box center [748, 75] width 147 height 16
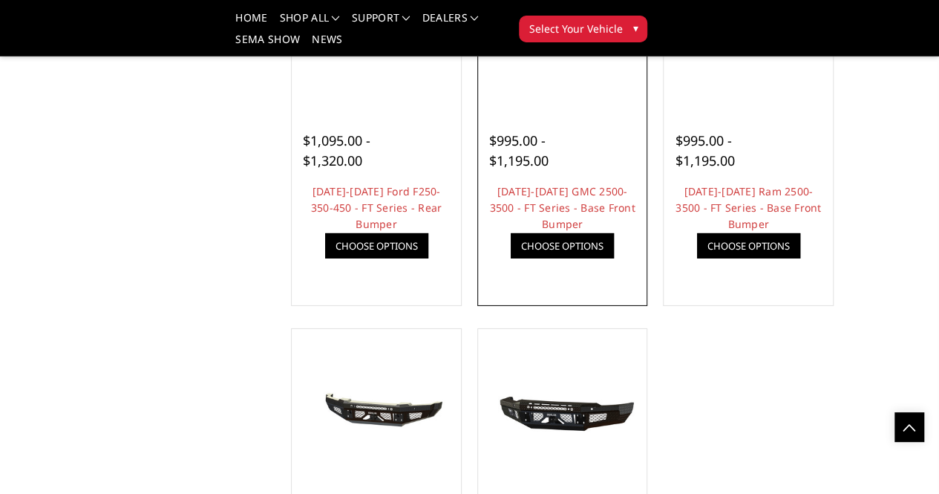
scroll to position [2286, 0]
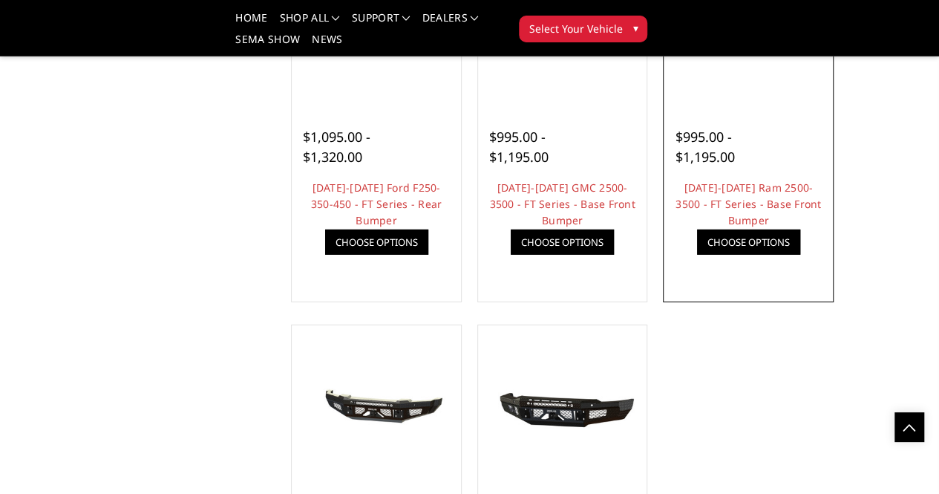
click at [759, 127] on div at bounding box center [748, 119] width 147 height 16
click at [795, 62] on img at bounding box center [748, 24] width 162 height 76
